Goal: Browse casually

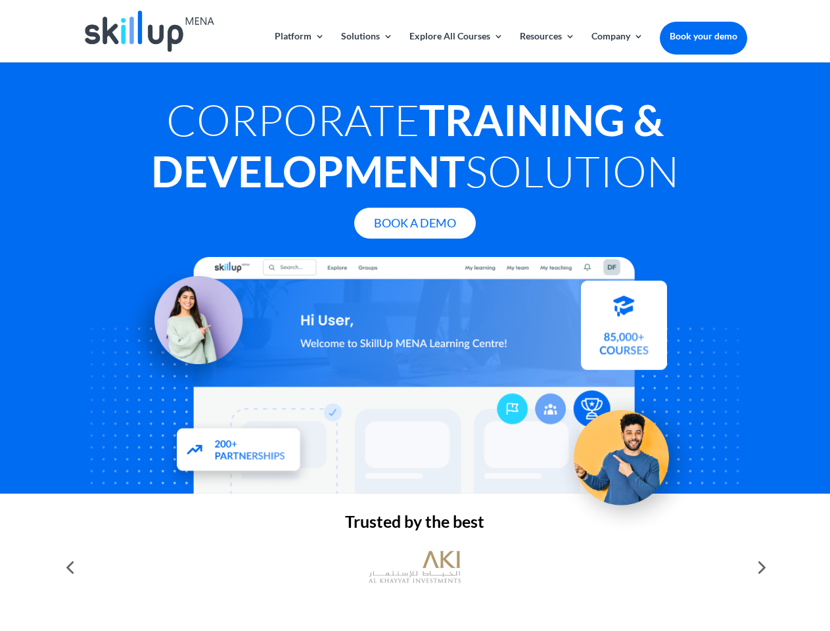
click at [415, 316] on div at bounding box center [415, 375] width 664 height 237
click at [366, 47] on link "Solutions" at bounding box center [367, 47] width 52 height 31
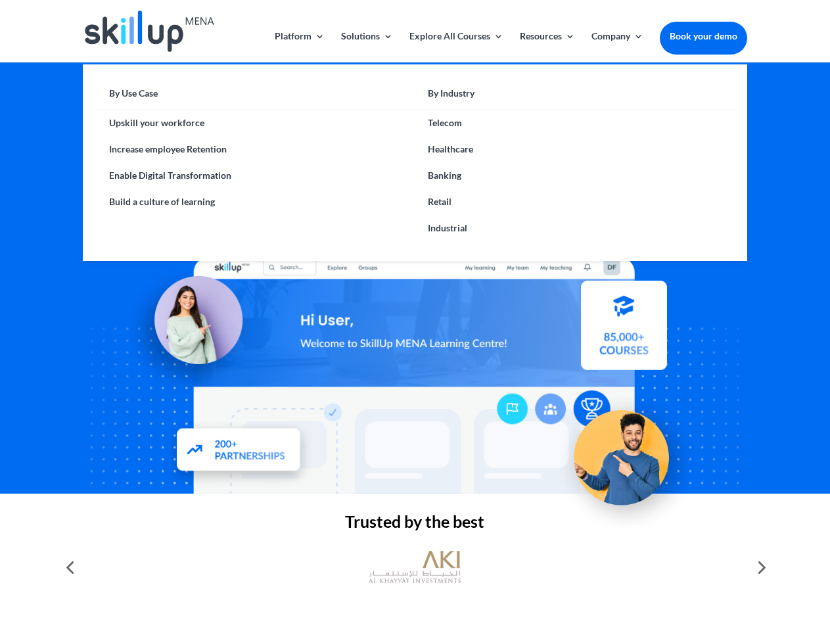
click at [456, 47] on link "Explore All Courses" at bounding box center [457, 47] width 94 height 31
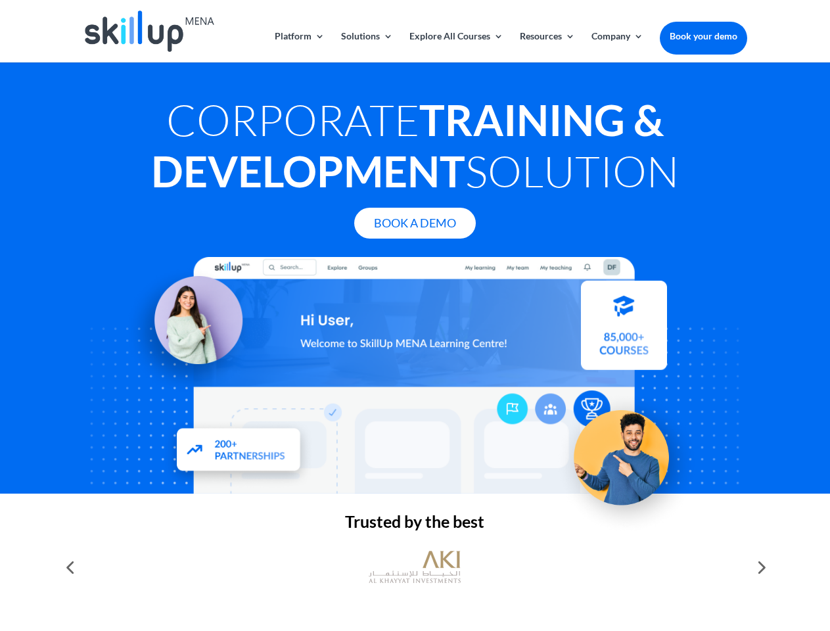
click at [546, 47] on link "Resources" at bounding box center [547, 47] width 55 height 31
click at [617, 47] on link "Company" at bounding box center [618, 47] width 52 height 31
click at [415, 567] on img at bounding box center [415, 567] width 92 height 46
